Goal: Task Accomplishment & Management: Manage account settings

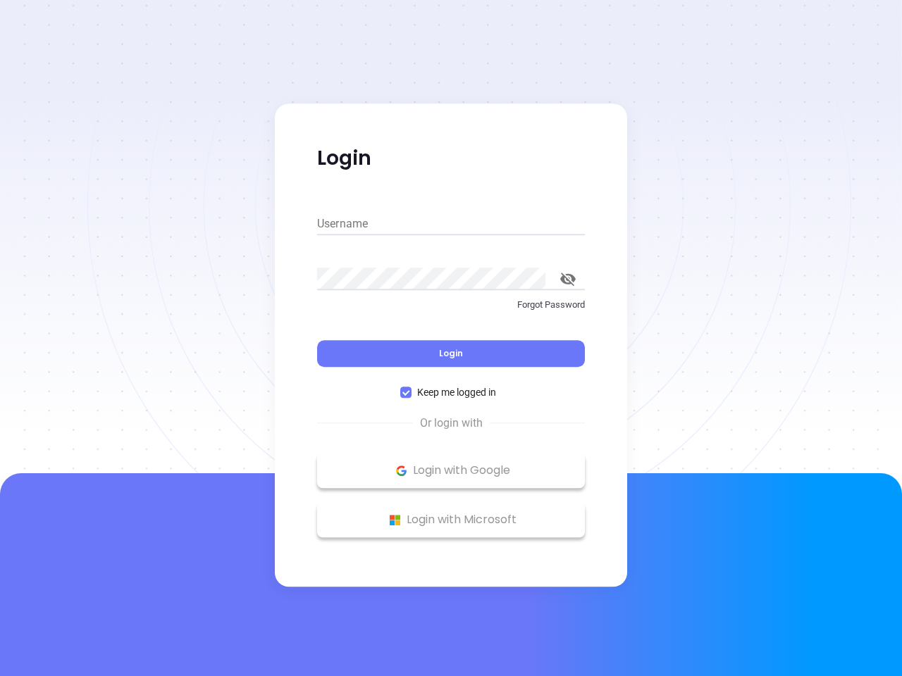
click at [451, 338] on div "Login" at bounding box center [451, 345] width 268 height 44
click at [451, 224] on input "Username" at bounding box center [451, 224] width 268 height 23
click at [568, 279] on icon "toggle password visibility" at bounding box center [567, 279] width 15 height 13
click at [451, 354] on span "Login" at bounding box center [451, 353] width 24 height 12
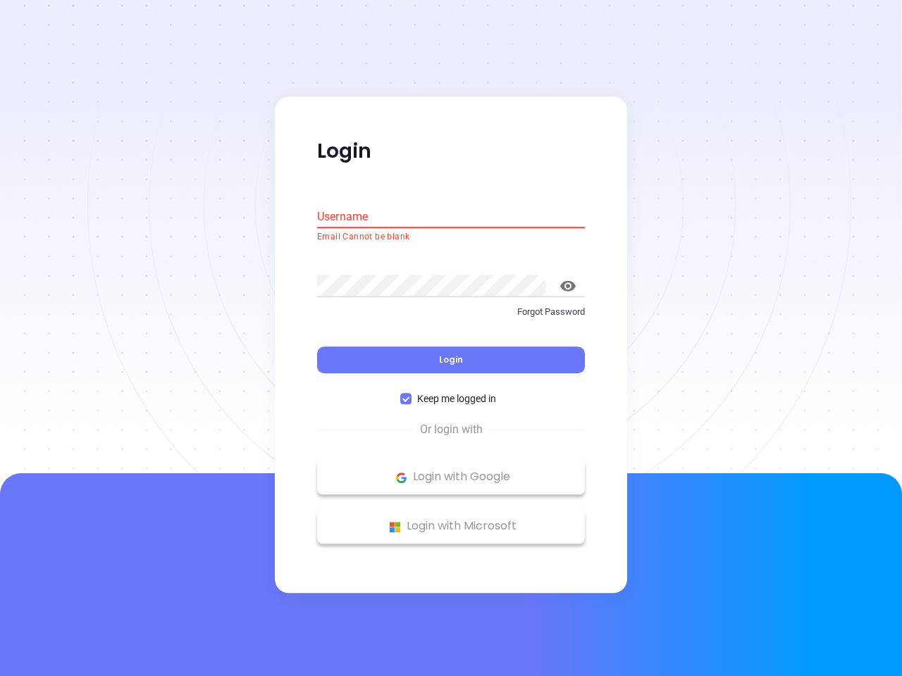
click at [451, 392] on span "Keep me logged in" at bounding box center [456, 399] width 90 height 15
click at [411, 394] on input "Keep me logged in" at bounding box center [405, 399] width 11 height 11
checkbox input "false"
click at [451, 471] on p "Login with Google" at bounding box center [451, 477] width 254 height 21
click at [451, 520] on p "Login with Microsoft" at bounding box center [451, 526] width 254 height 21
